Goal: Transaction & Acquisition: Purchase product/service

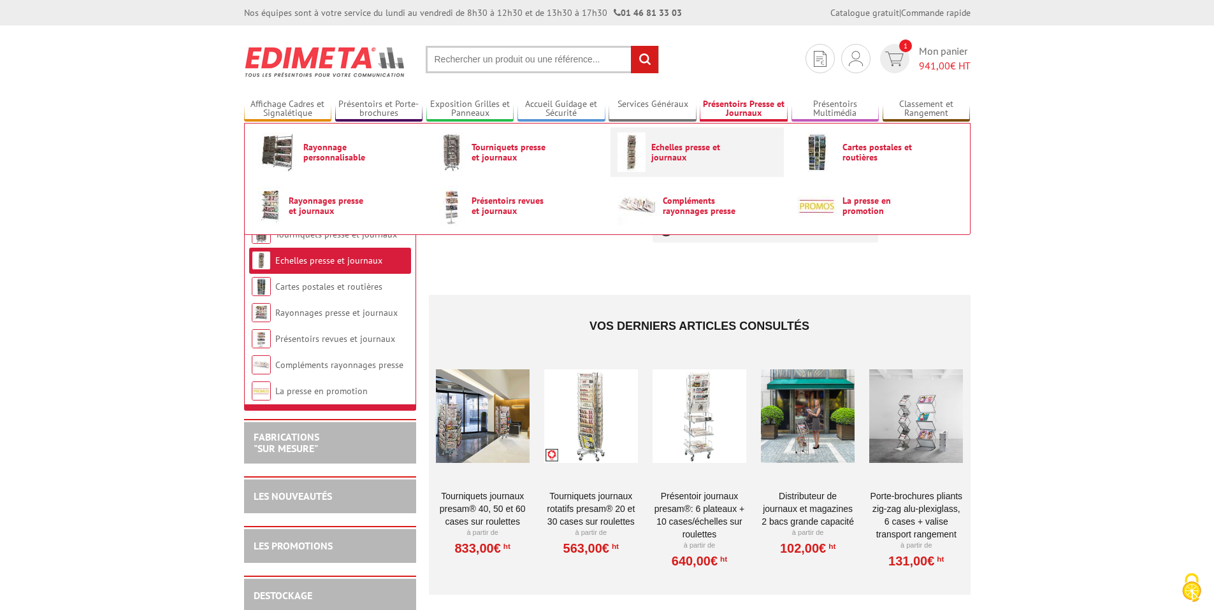
click at [680, 140] on link "Echelles presse et journaux" at bounding box center [696, 153] width 159 height 40
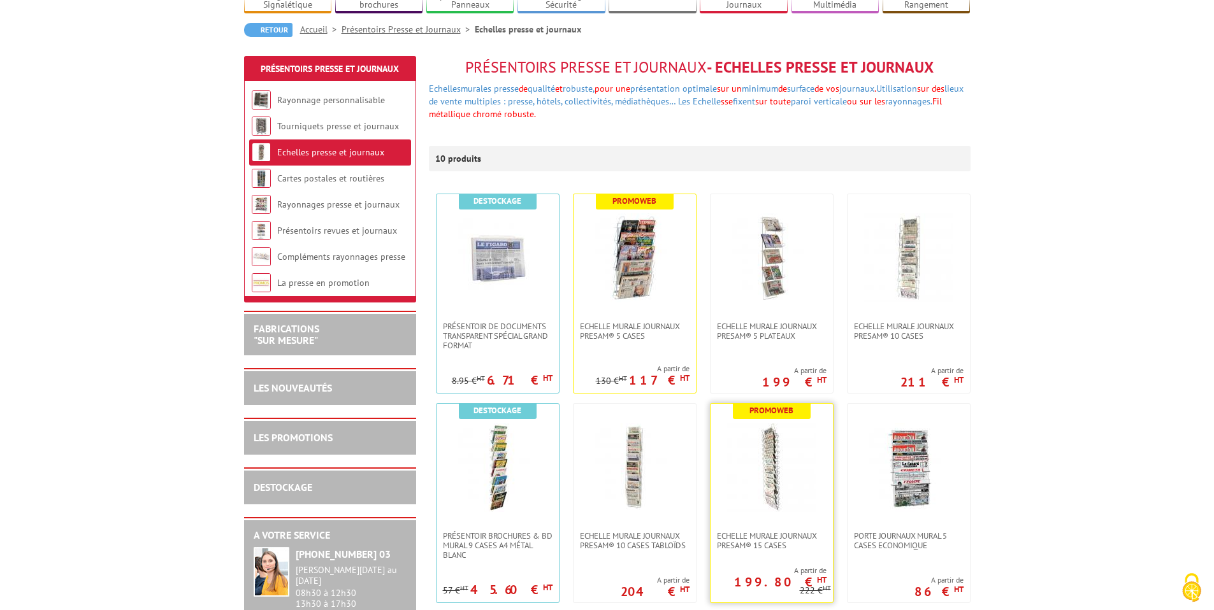
scroll to position [124, 0]
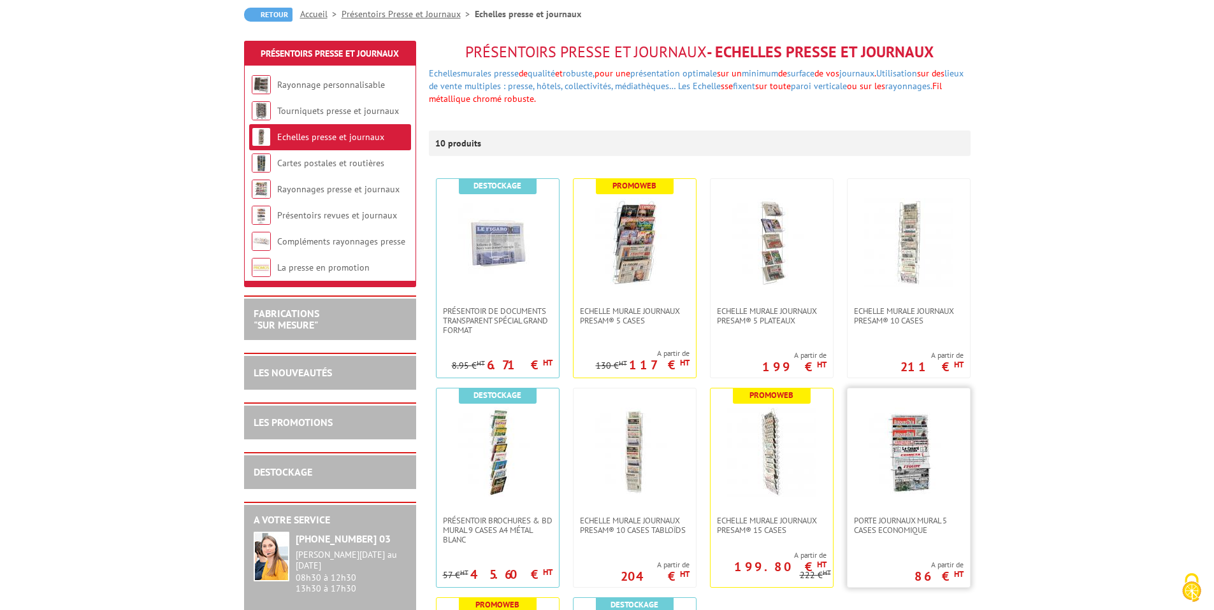
click at [927, 444] on img at bounding box center [908, 452] width 89 height 89
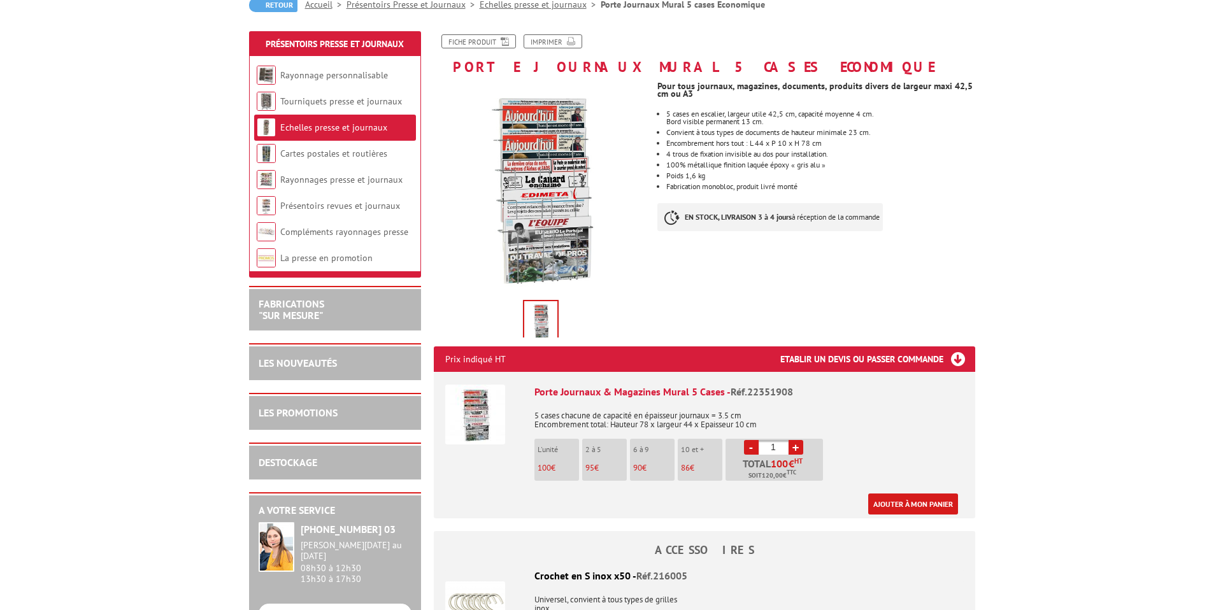
scroll to position [136, 0]
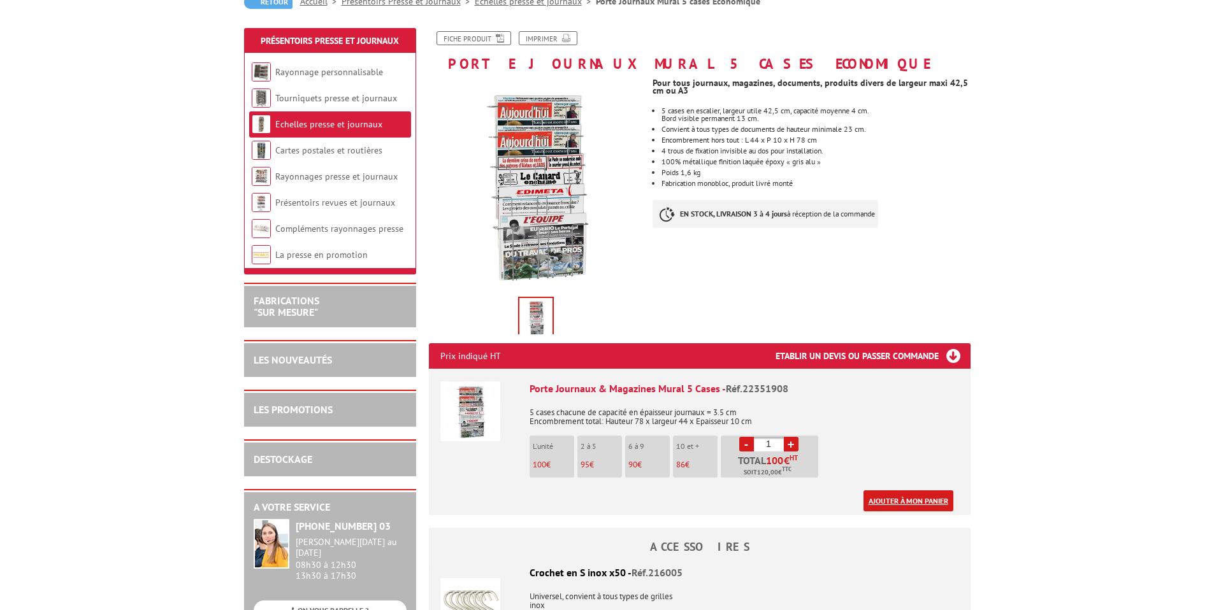
click at [909, 495] on link "Ajouter à mon panier" at bounding box center [908, 501] width 90 height 21
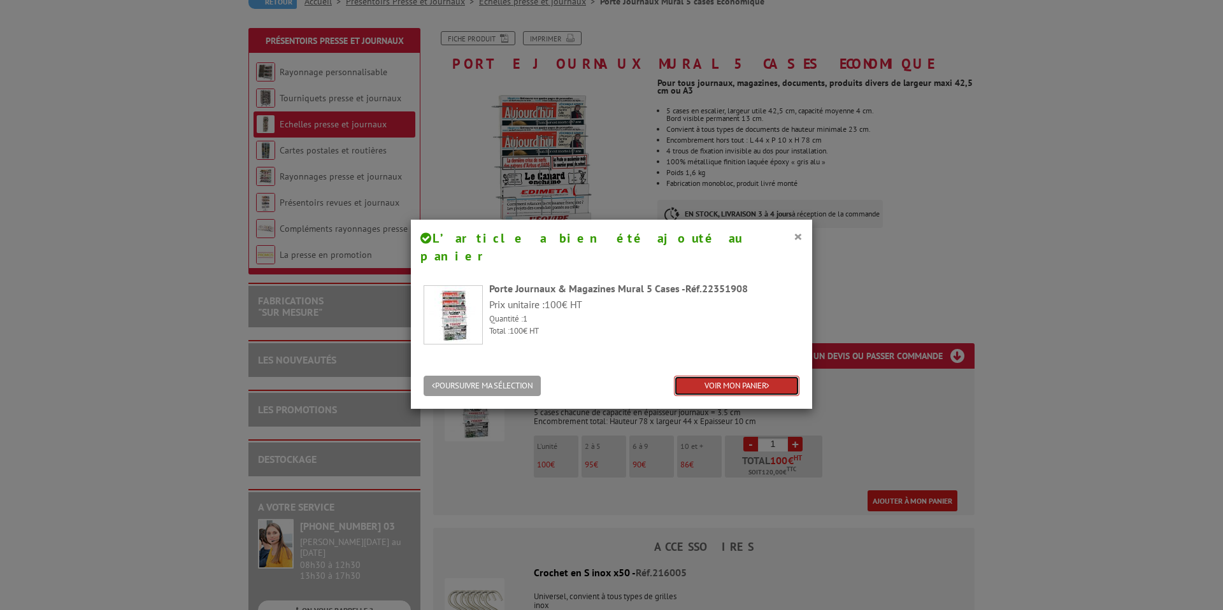
click at [746, 376] on link "VOIR MON PANIER" at bounding box center [737, 386] width 126 height 21
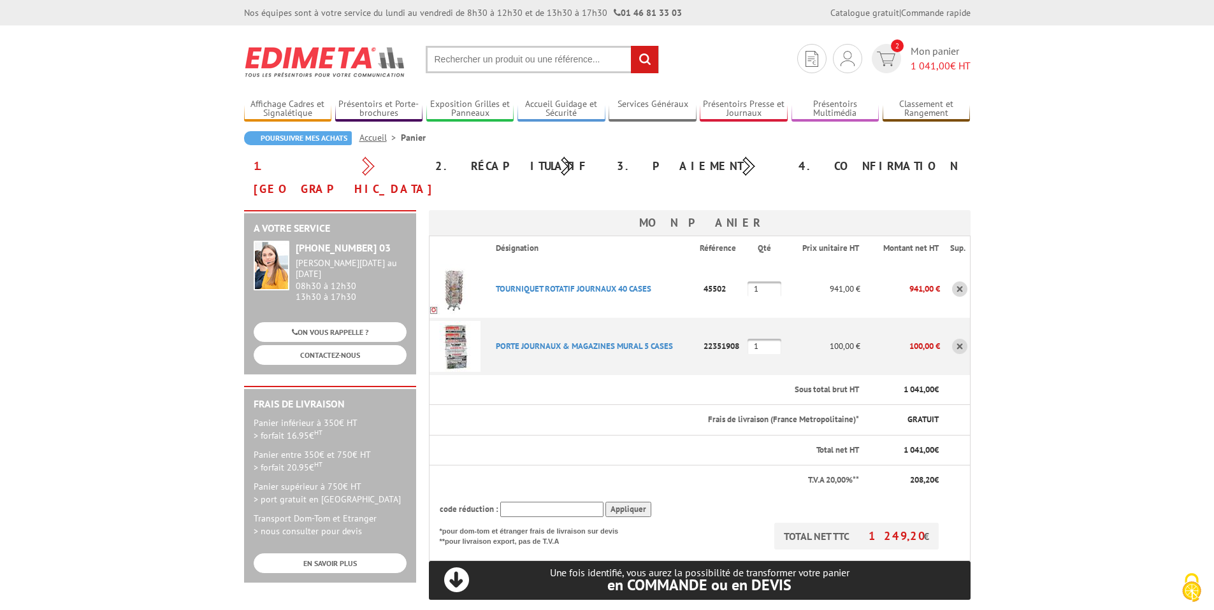
click at [962, 282] on link at bounding box center [959, 289] width 15 height 15
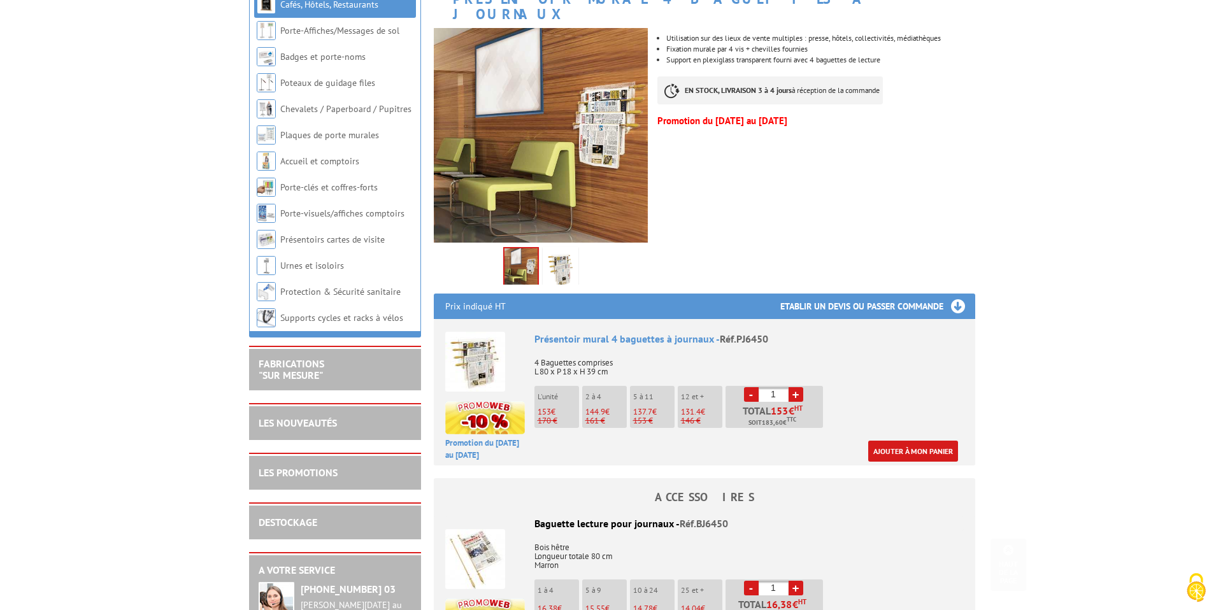
scroll to position [229, 0]
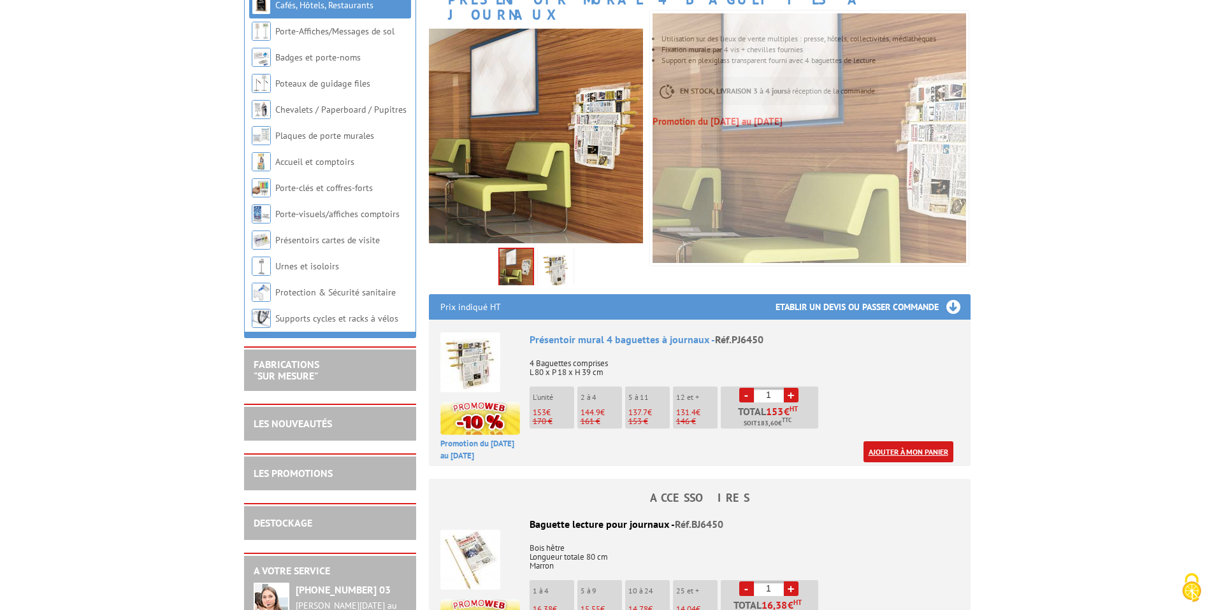
click at [892, 442] on link "Ajouter à mon panier" at bounding box center [908, 452] width 90 height 21
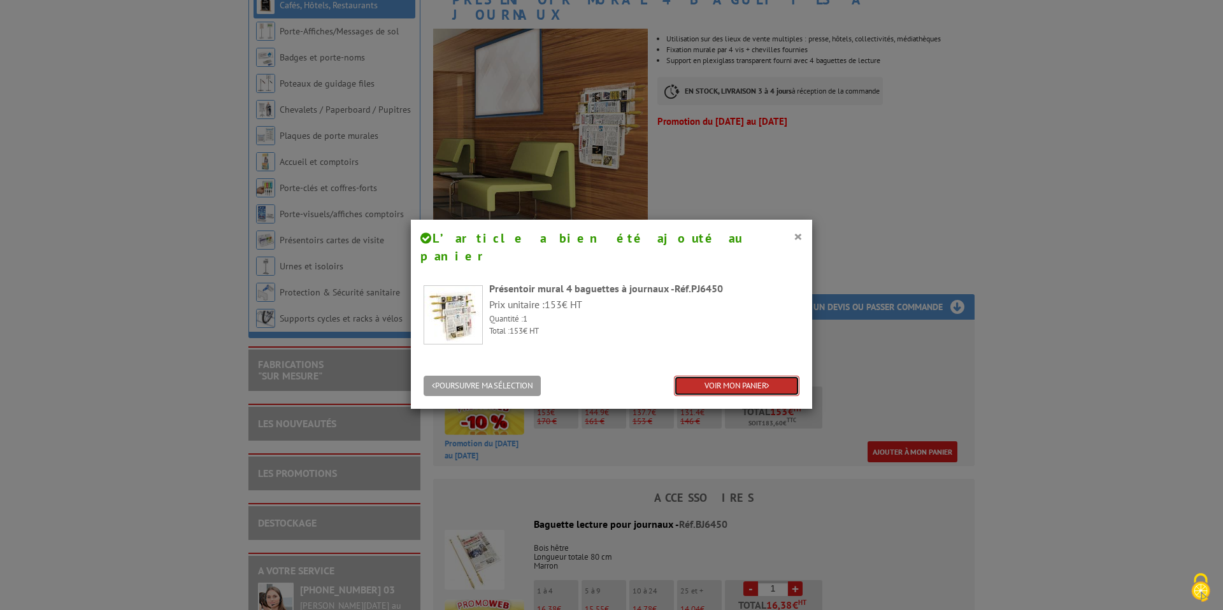
click at [742, 376] on link "VOIR MON PANIER" at bounding box center [737, 386] width 126 height 21
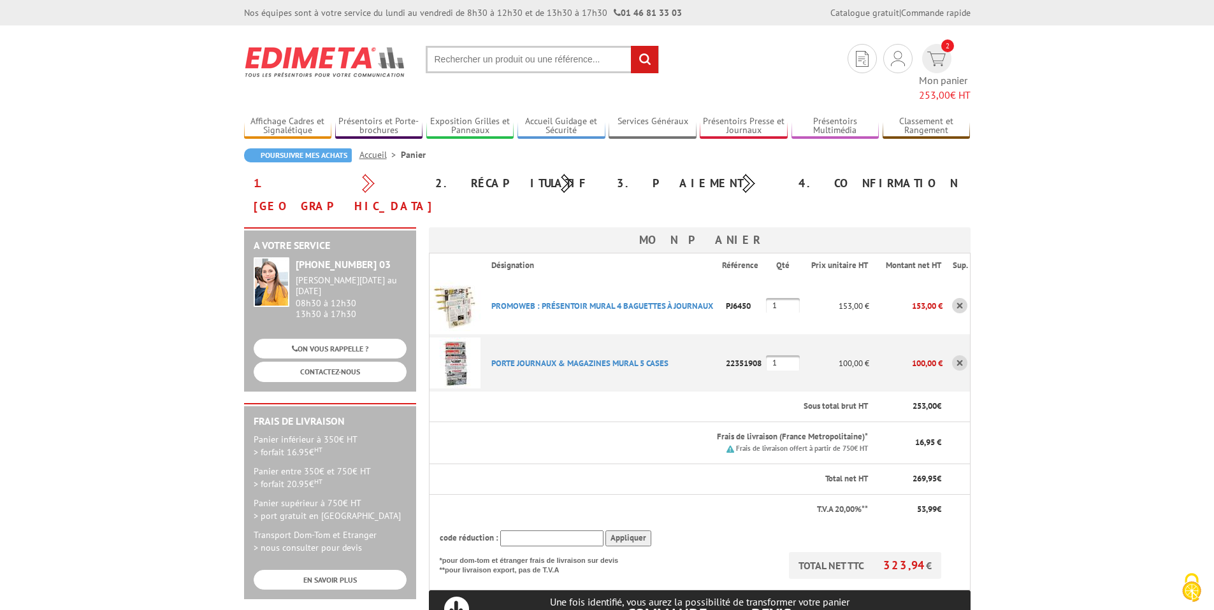
click at [963, 356] on link at bounding box center [959, 363] width 15 height 15
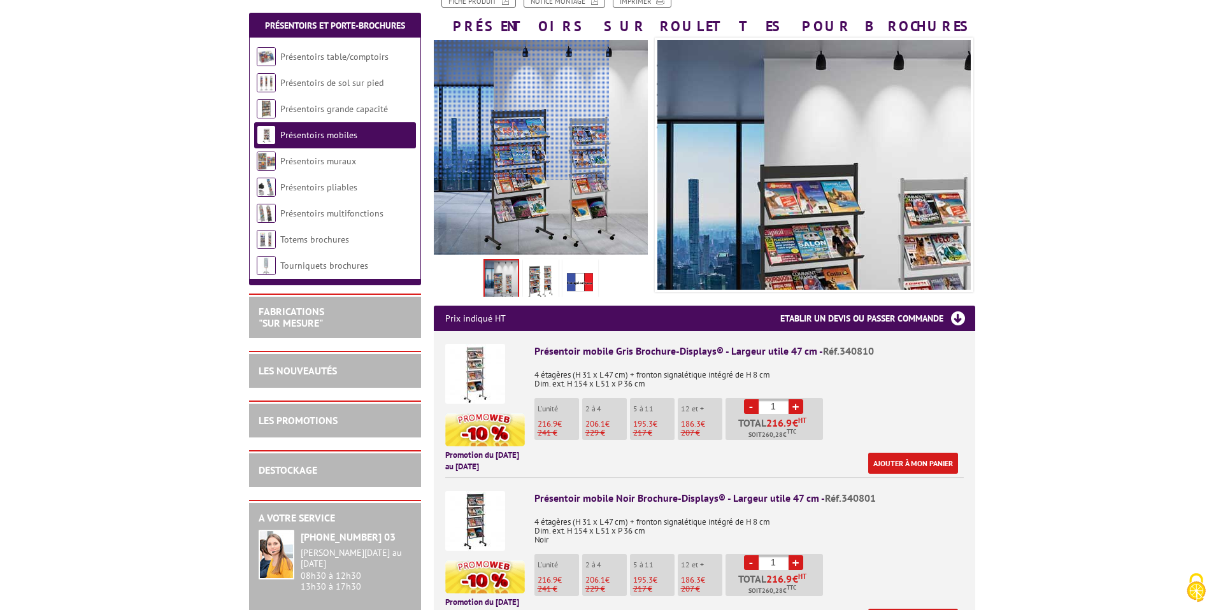
scroll to position [203, 0]
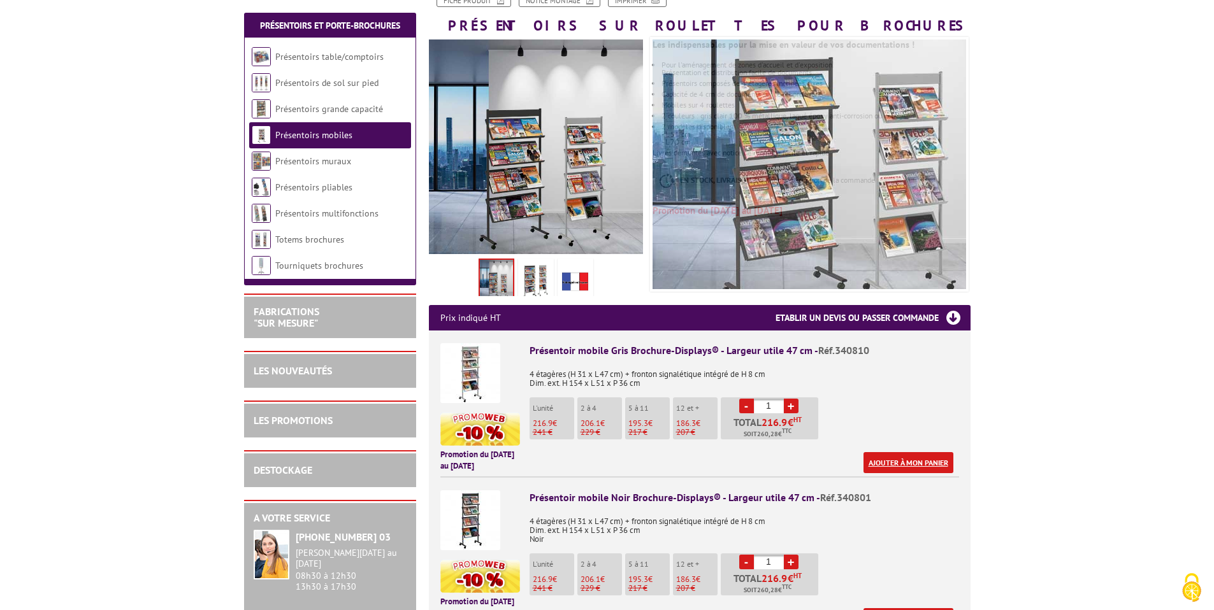
click at [929, 464] on link "Ajouter à mon panier" at bounding box center [908, 462] width 90 height 21
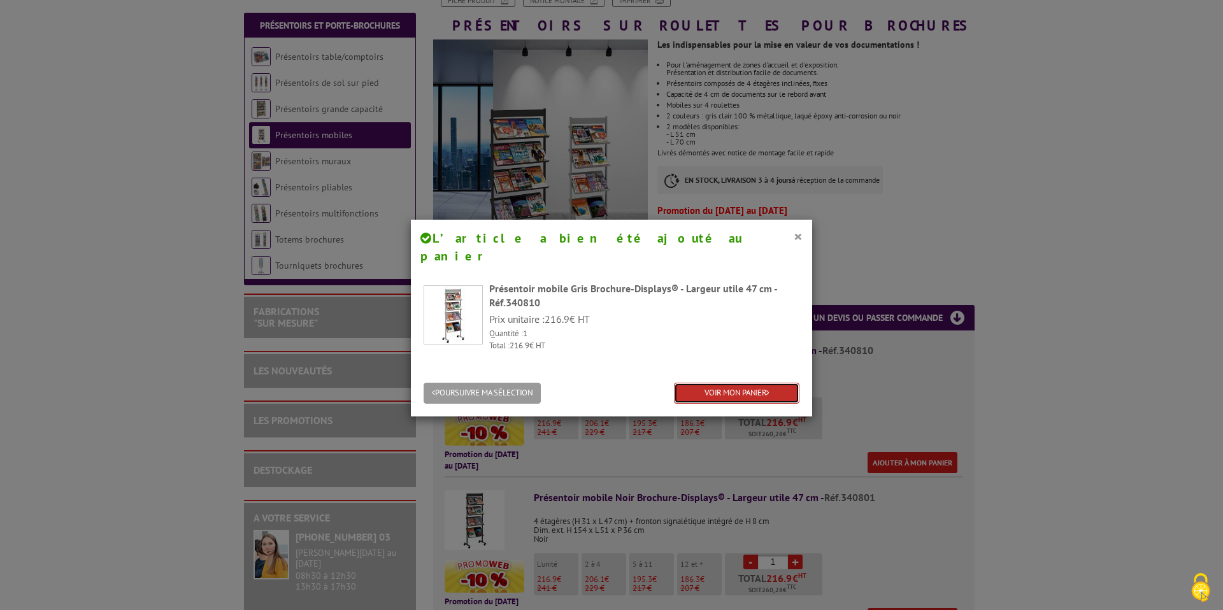
click at [774, 383] on link "VOIR MON PANIER" at bounding box center [737, 393] width 126 height 21
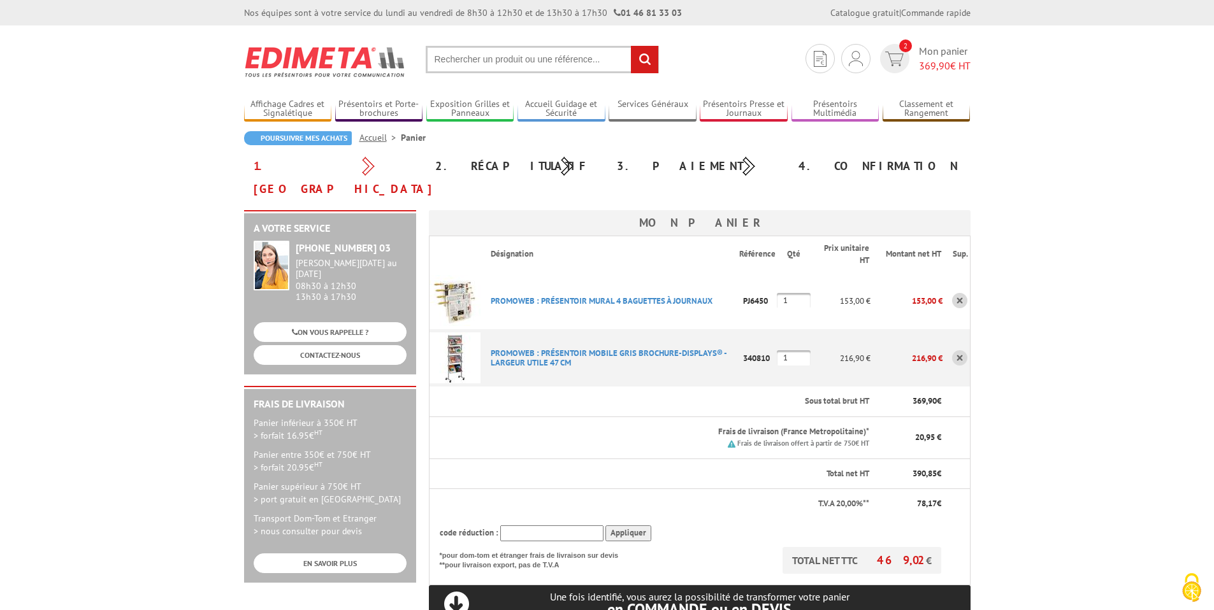
click at [961, 293] on link at bounding box center [959, 300] width 15 height 15
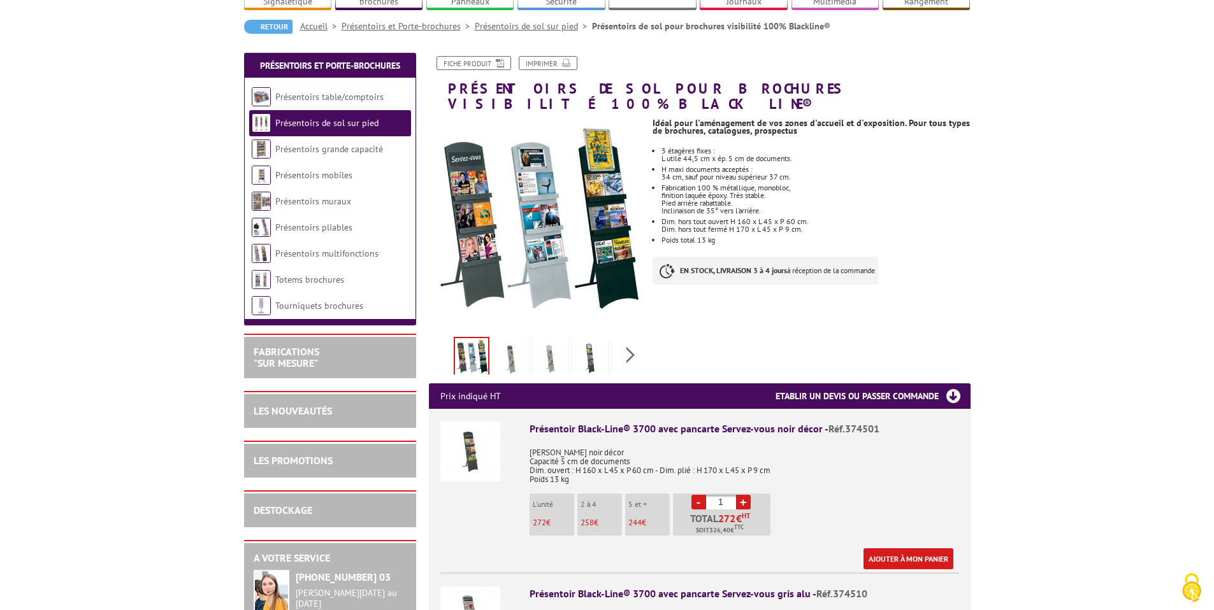
scroll to position [147, 0]
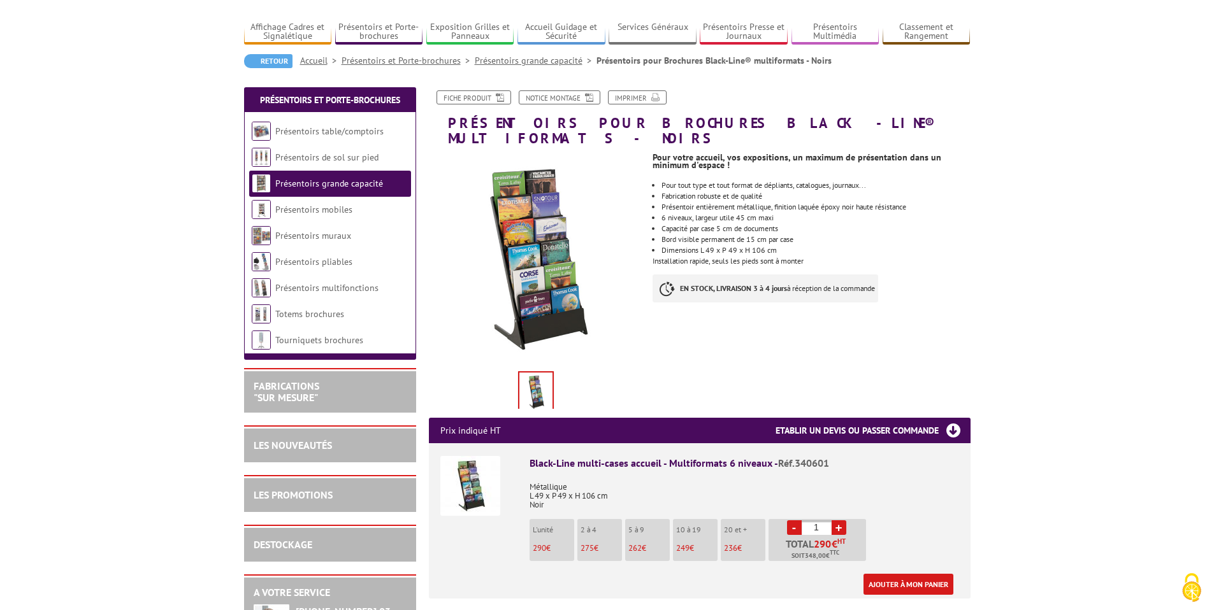
scroll to position [97, 0]
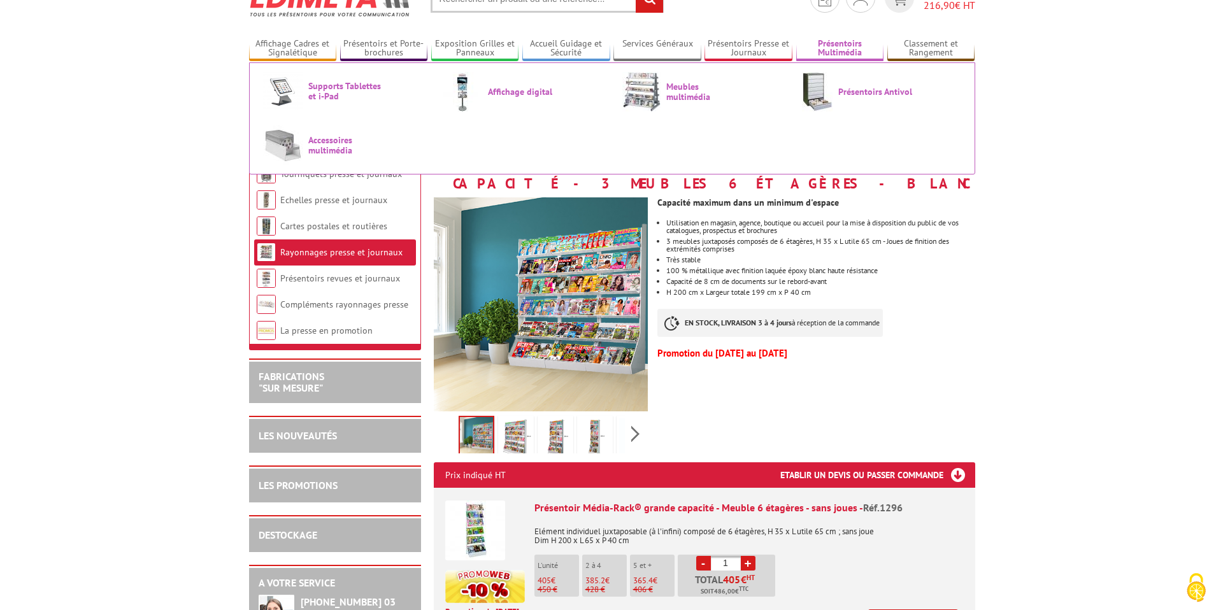
scroll to position [119, 0]
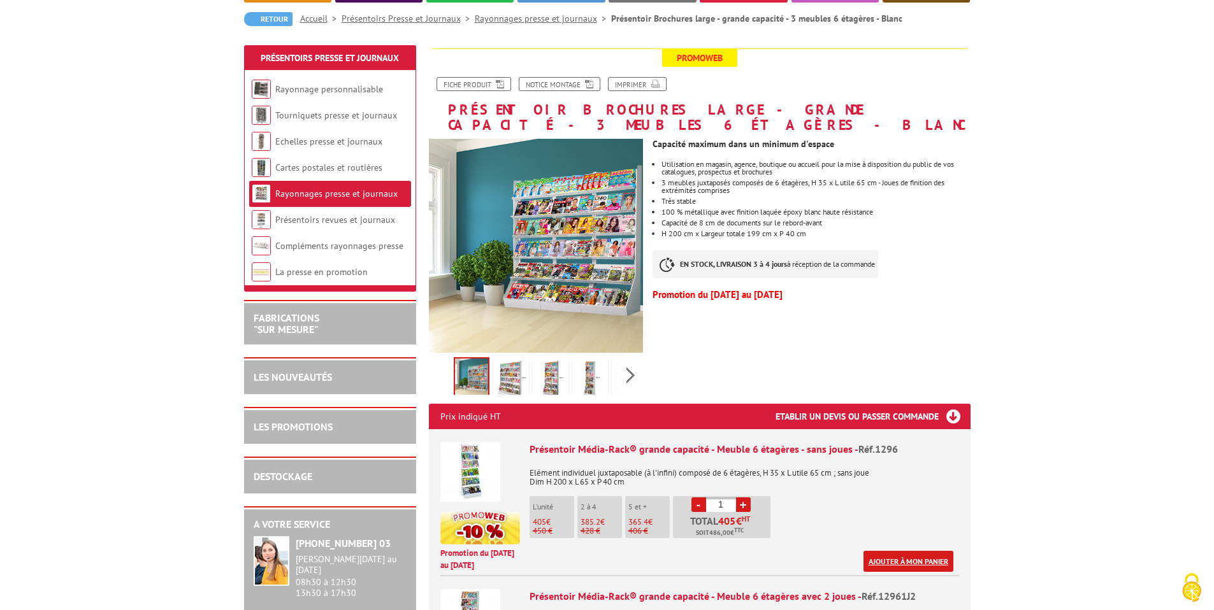
click at [900, 552] on link "Ajouter à mon panier" at bounding box center [908, 561] width 90 height 21
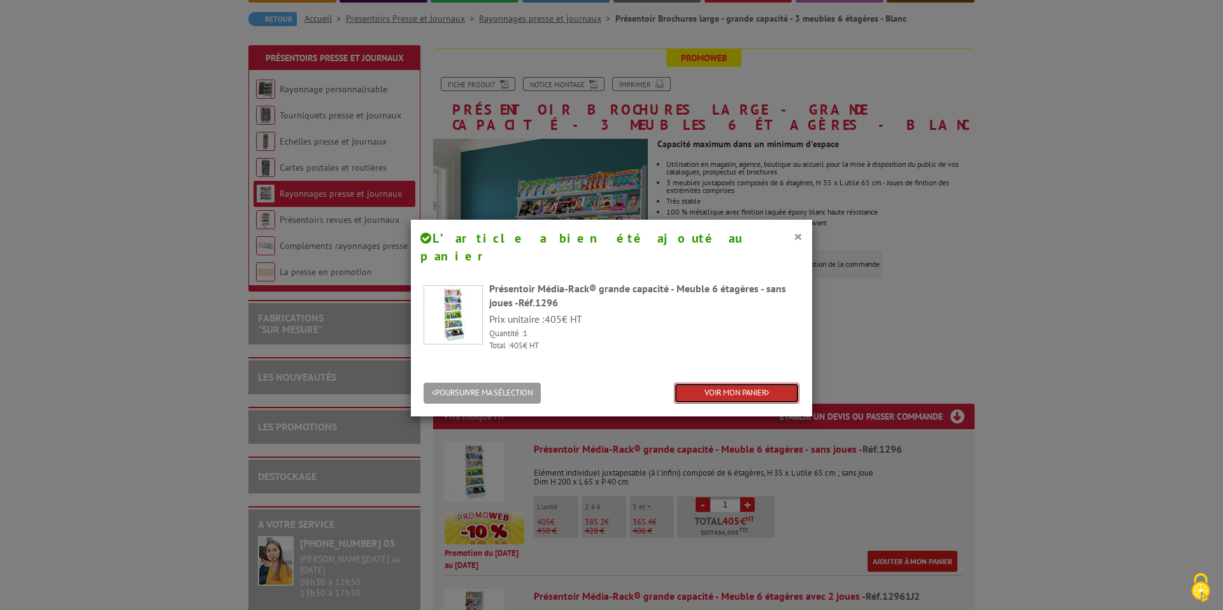
click at [776, 383] on link "VOIR MON PANIER" at bounding box center [737, 393] width 126 height 21
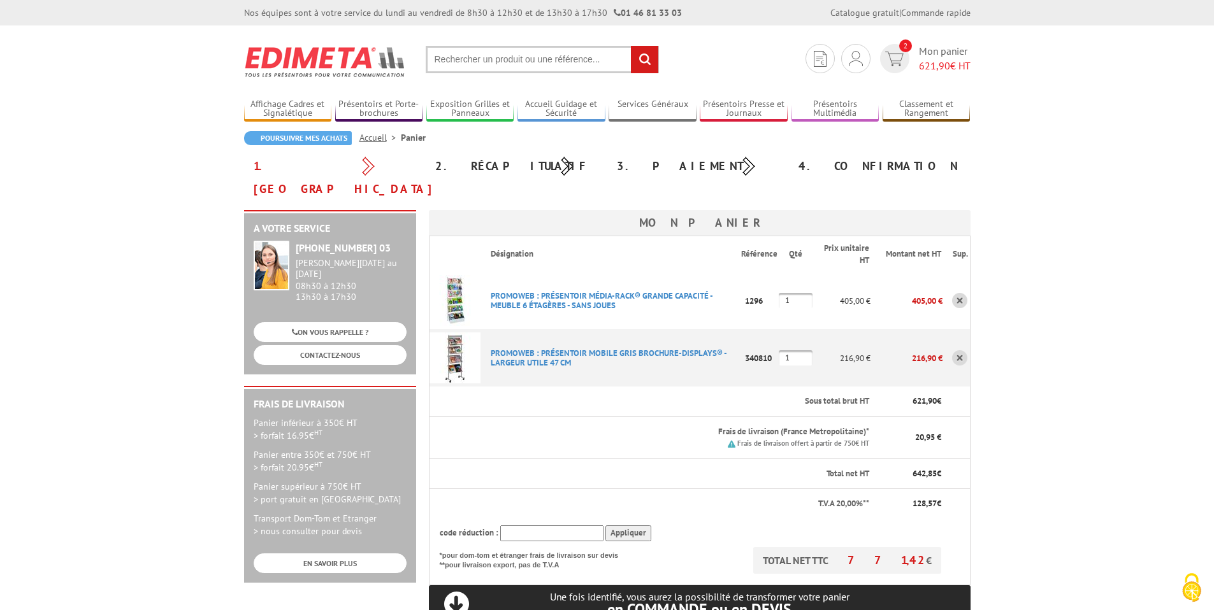
click at [957, 350] on link at bounding box center [959, 357] width 15 height 15
